Goal: Task Accomplishment & Management: Manage account settings

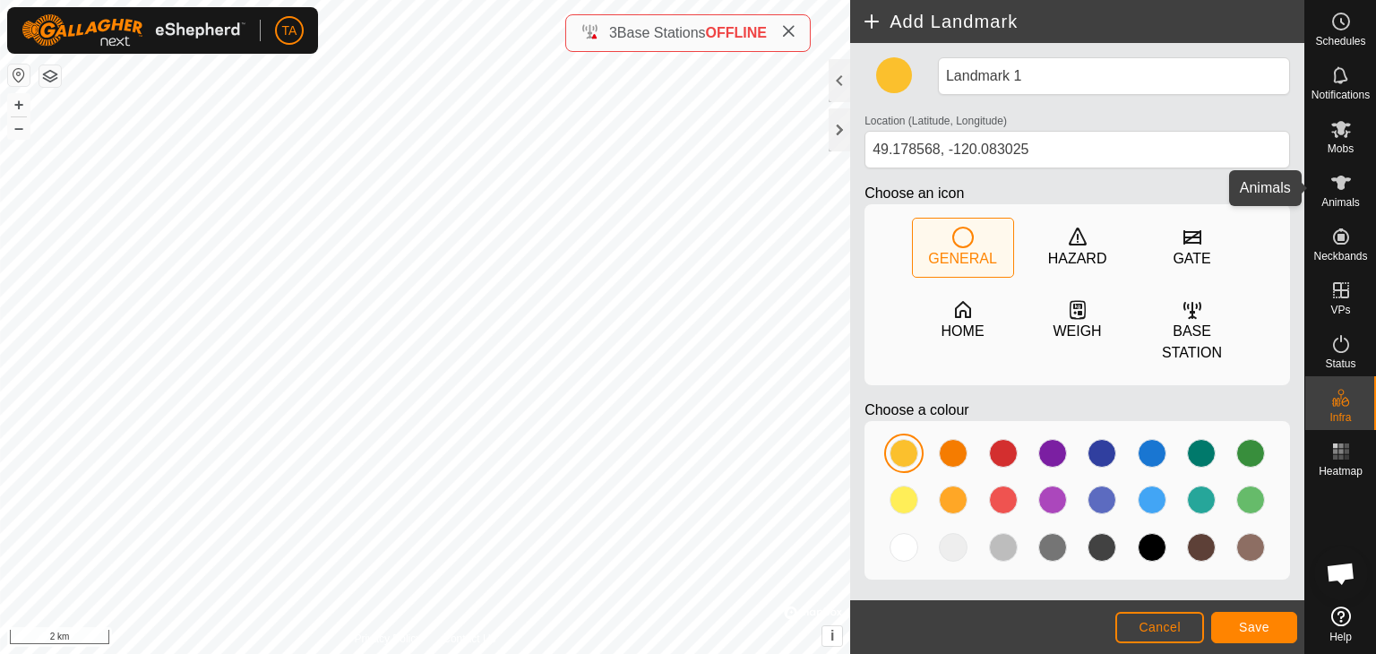
click at [1339, 173] on icon at bounding box center [1340, 182] width 21 height 21
click at [1375, 133] on div "Mobs" at bounding box center [1340, 134] width 71 height 54
click at [1347, 143] on span "Mobs" at bounding box center [1340, 148] width 26 height 11
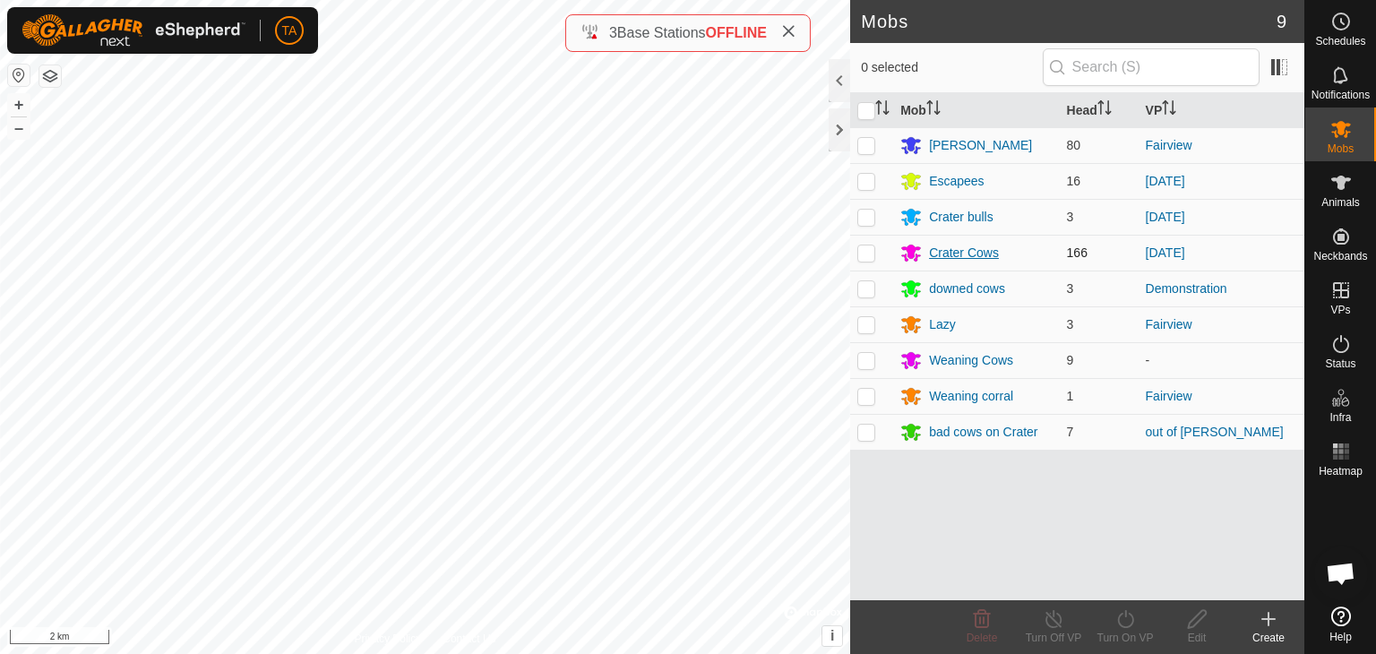
click at [967, 250] on div "Crater Cows" at bounding box center [964, 253] width 70 height 19
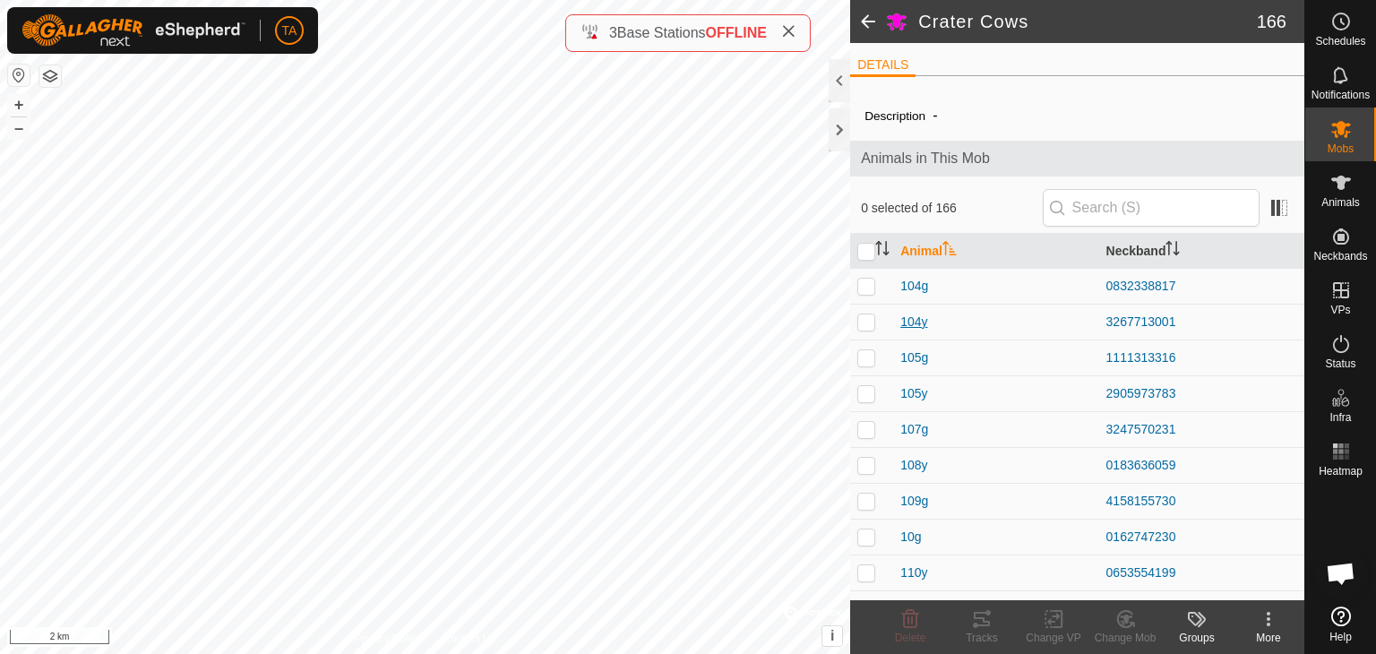
click at [918, 324] on span "104y" at bounding box center [913, 322] width 27 height 19
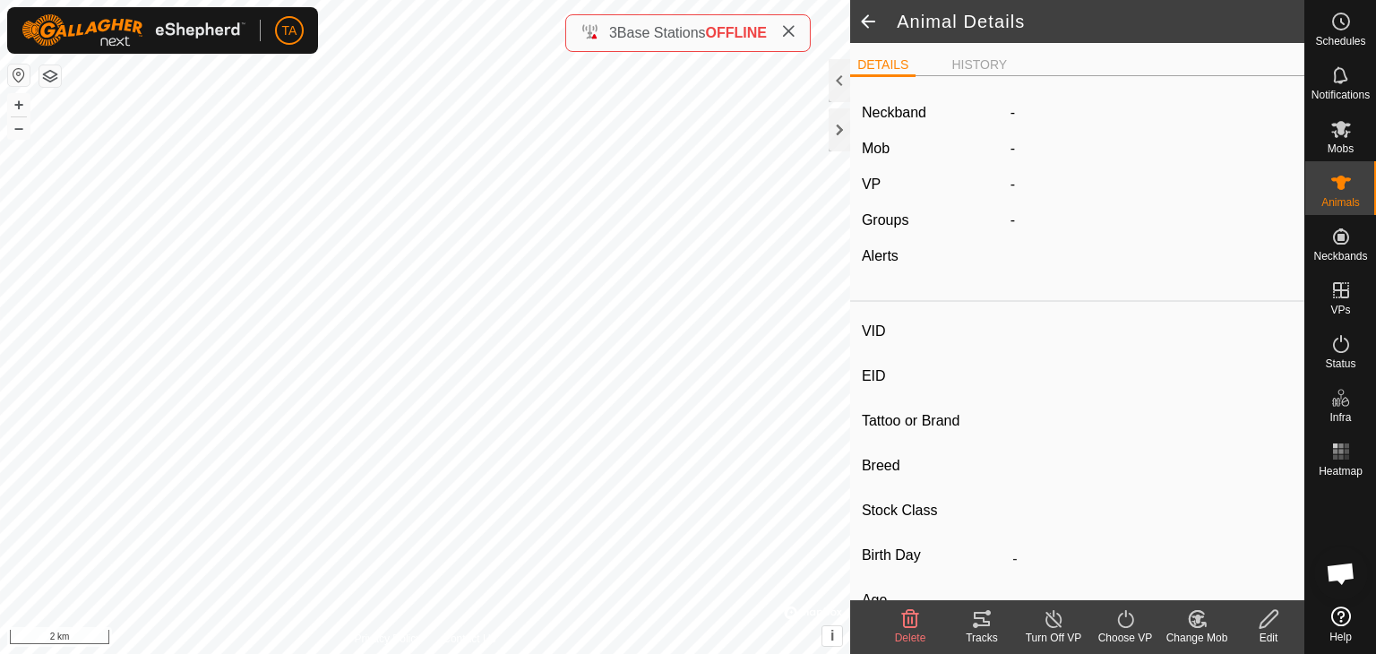
type input "104y"
type input "-"
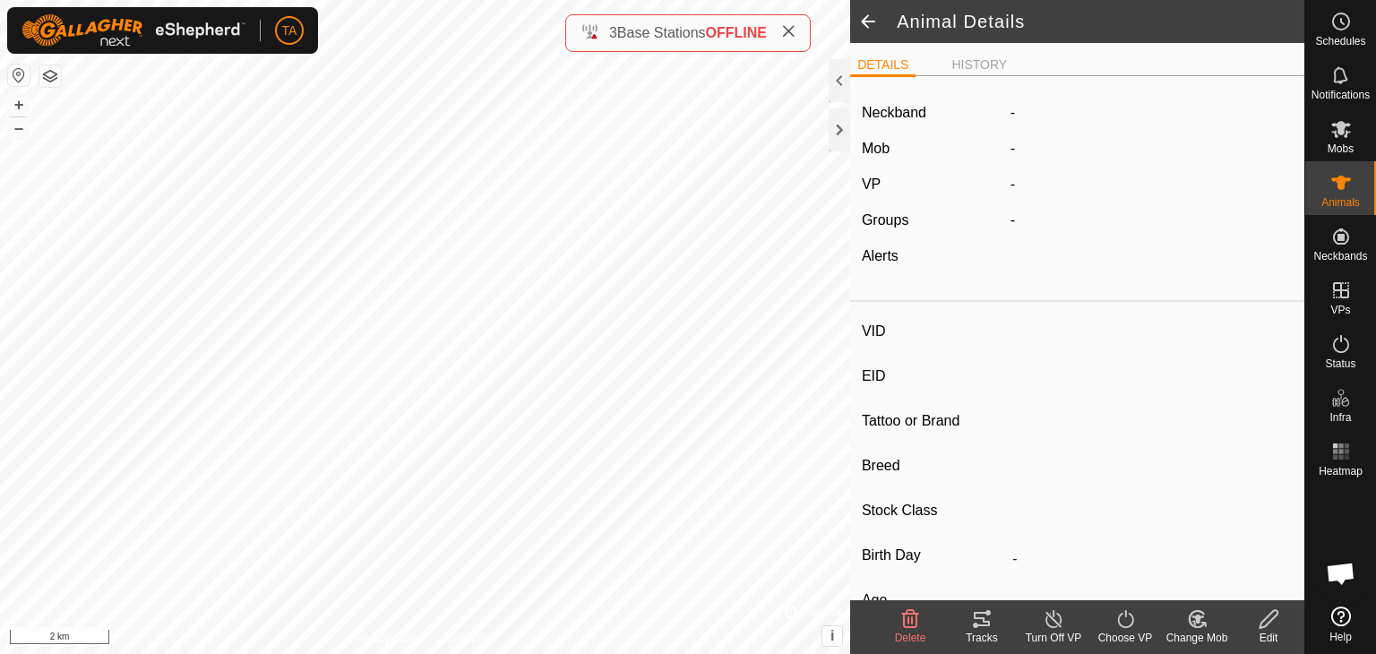
type input "-"
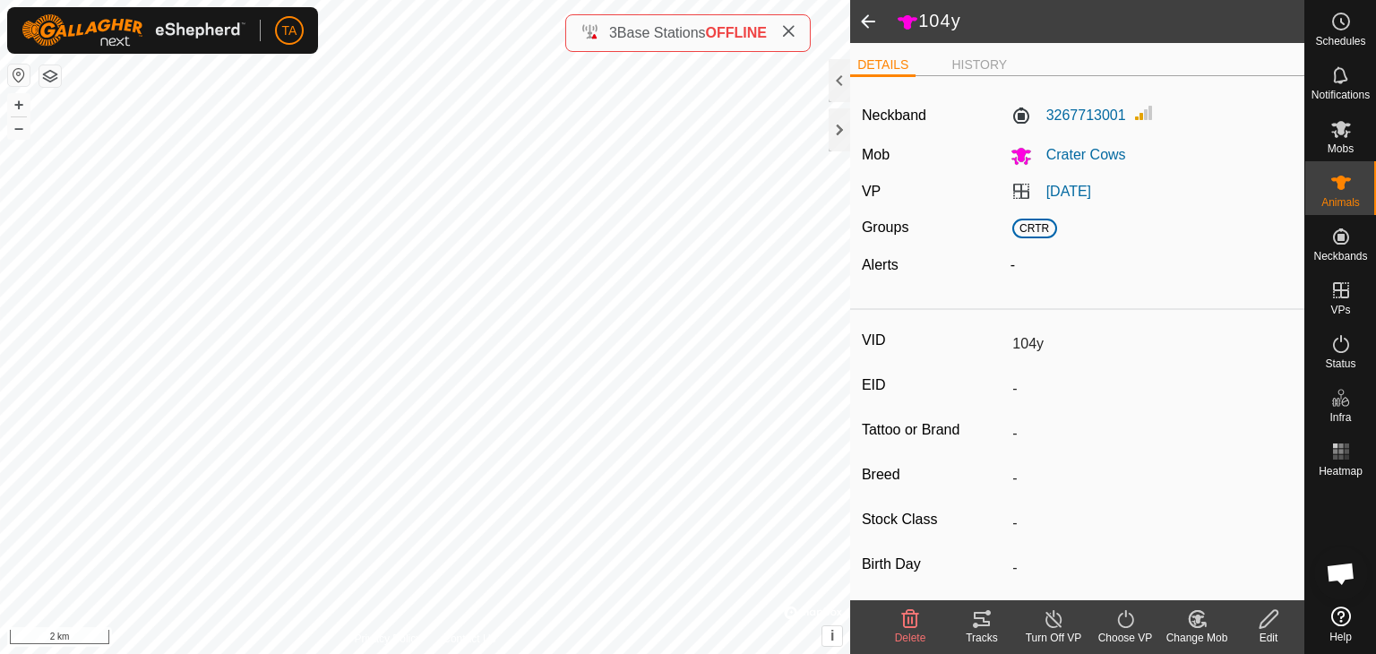
click at [865, 28] on span at bounding box center [868, 21] width 36 height 43
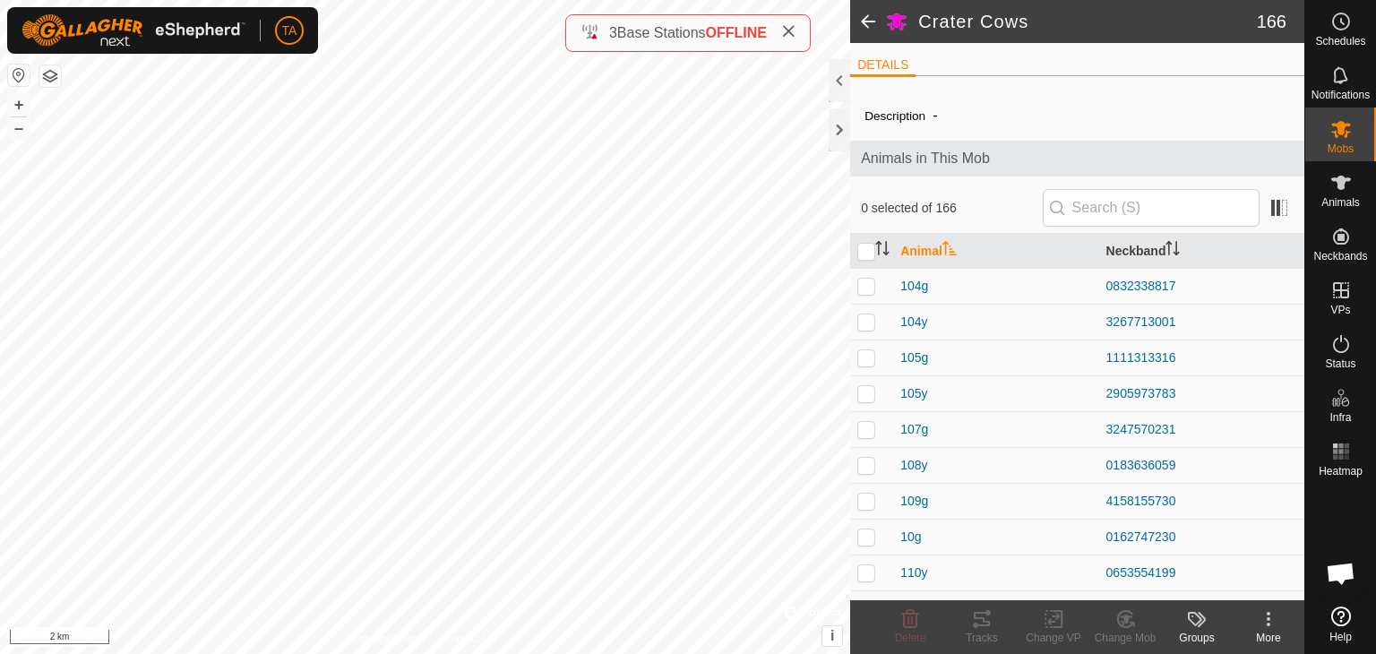
click at [873, 305] on td at bounding box center [871, 322] width 43 height 36
click at [985, 631] on div "Tracks" at bounding box center [982, 638] width 72 height 16
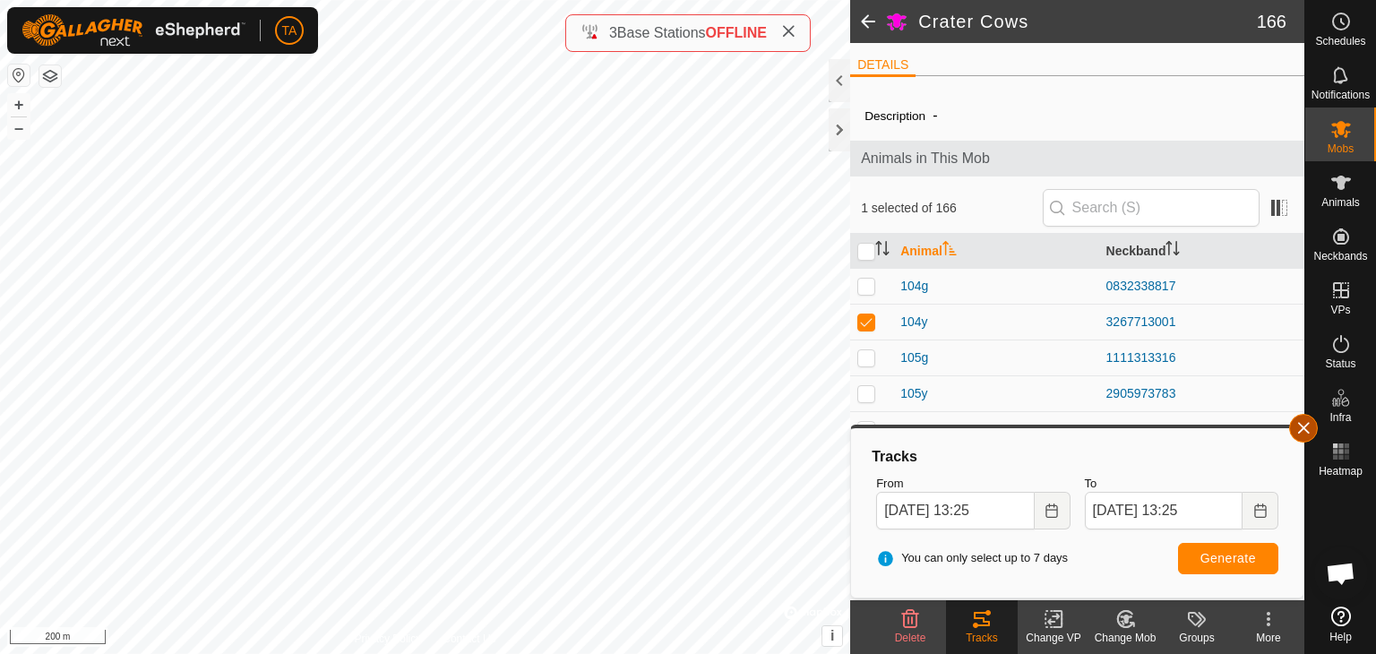
click at [1305, 429] on button "button" at bounding box center [1303, 428] width 29 height 29
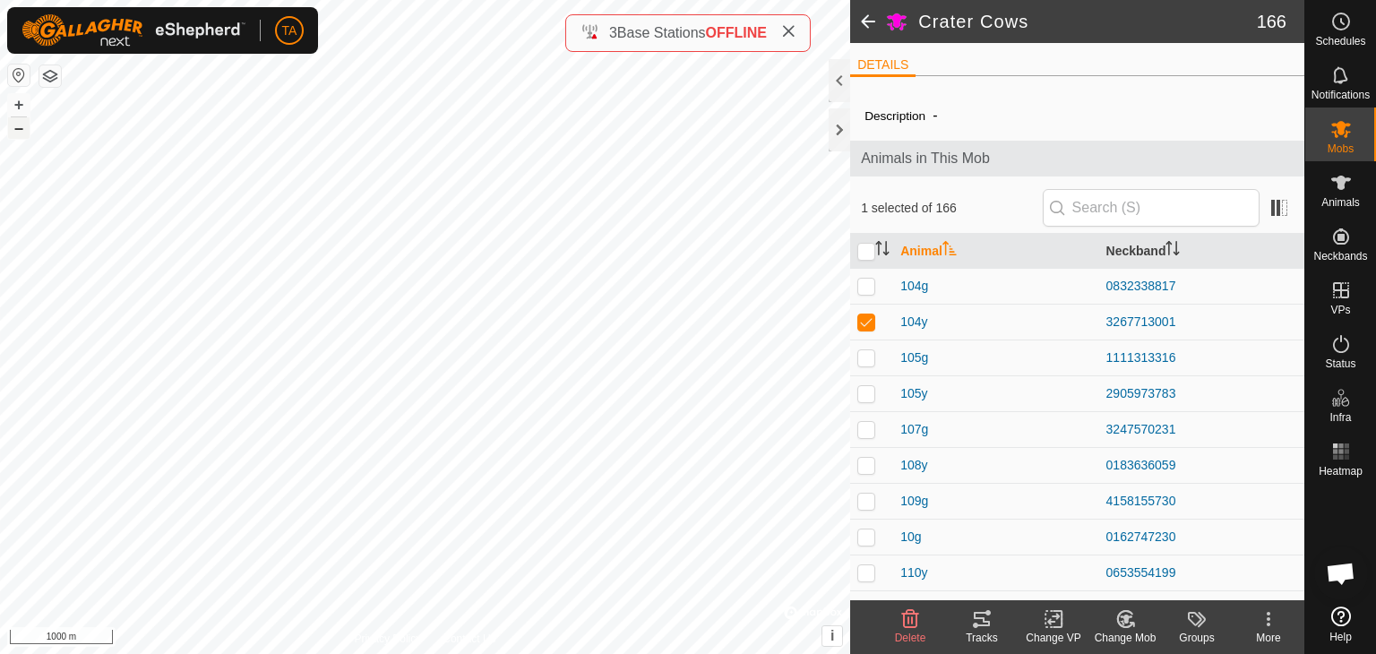
checkbox input "false"
click at [992, 427] on div "Crater Cows 166 DETAILS Description - Animals in This Mob 0 selected of 166 Ani…" at bounding box center [652, 327] width 1304 height 654
